Goal: Task Accomplishment & Management: Use online tool/utility

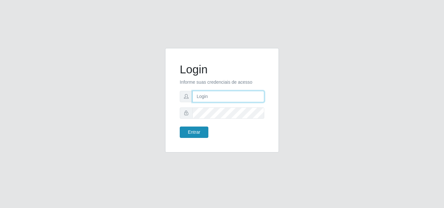
type input "[EMAIL_ADDRESS][DOMAIN_NAME]"
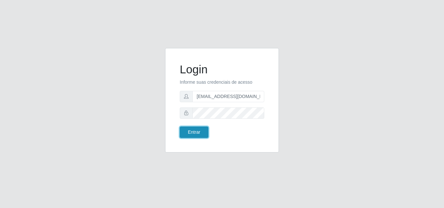
click at [200, 132] on button "Entrar" at bounding box center [194, 132] width 29 height 11
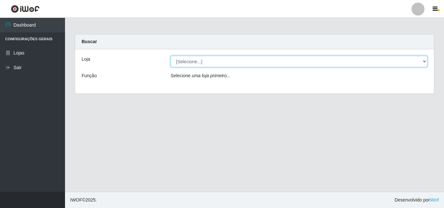
click at [323, 59] on select "[Selecione...] Rede Potiguar 1 - Macaíba" at bounding box center [299, 61] width 257 height 11
select select "100"
click at [171, 56] on select "[Selecione...] Rede Potiguar 1 - Macaíba" at bounding box center [299, 61] width 257 height 11
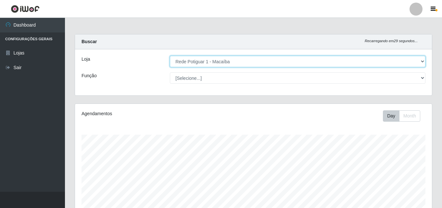
scroll to position [108, 0]
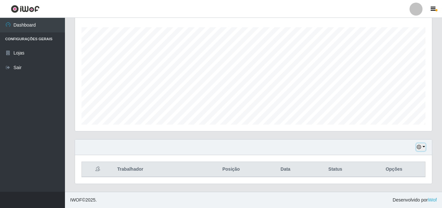
click at [424, 150] on button "button" at bounding box center [421, 147] width 9 height 7
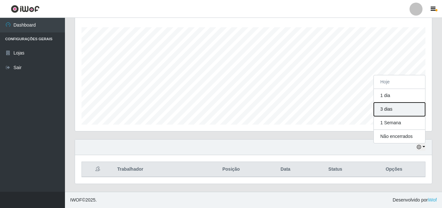
click at [393, 114] on button "3 dias" at bounding box center [399, 110] width 51 height 14
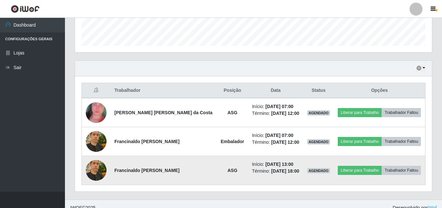
scroll to position [194, 0]
